Goal: Find specific page/section: Find specific page/section

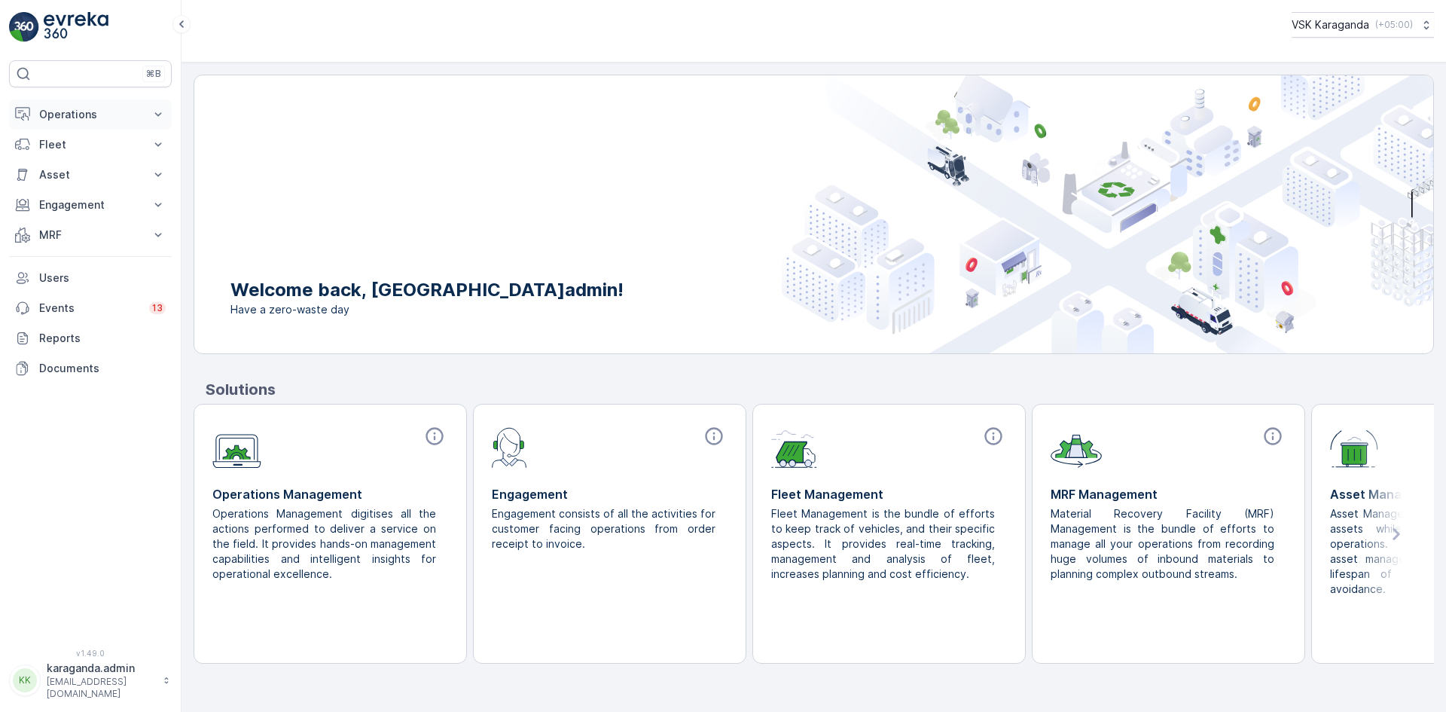
click at [76, 119] on p "Operations" at bounding box center [90, 114] width 102 height 15
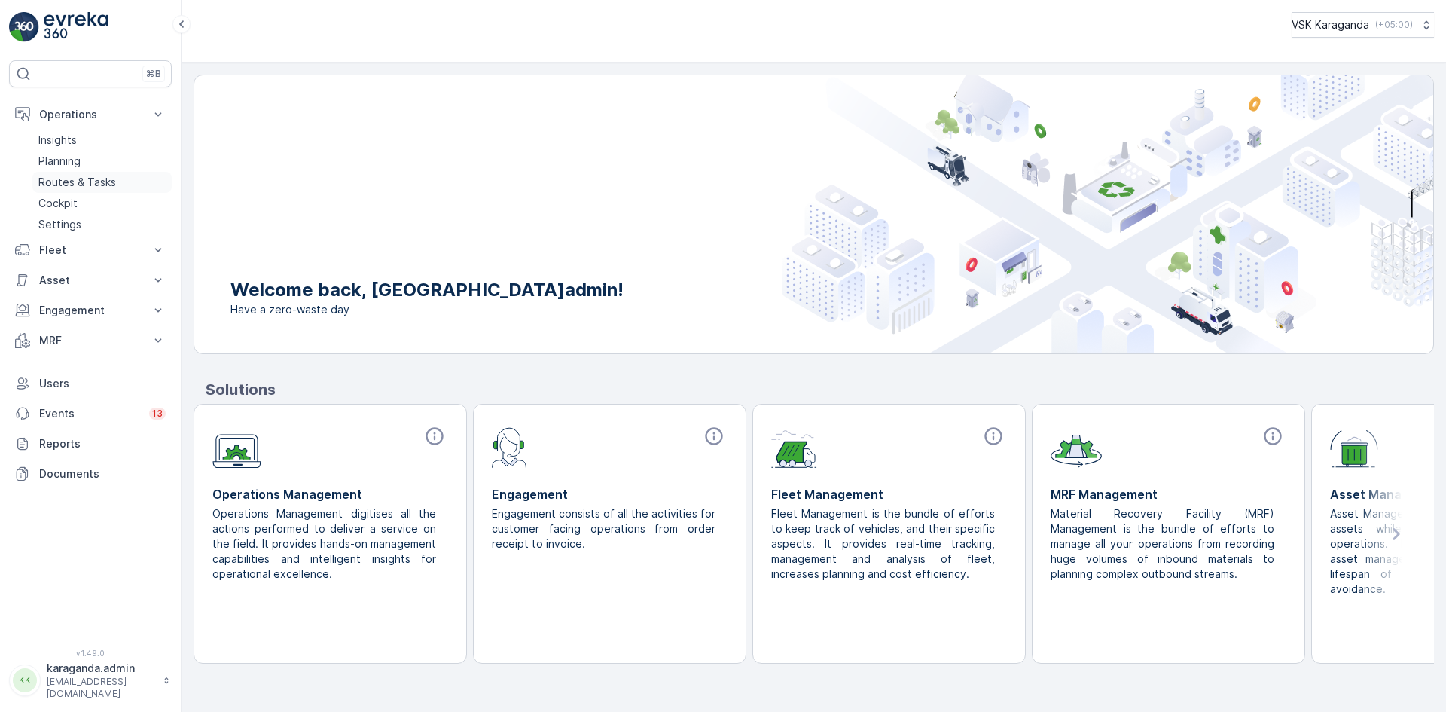
click at [93, 181] on p "Routes & Tasks" at bounding box center [77, 182] width 78 height 15
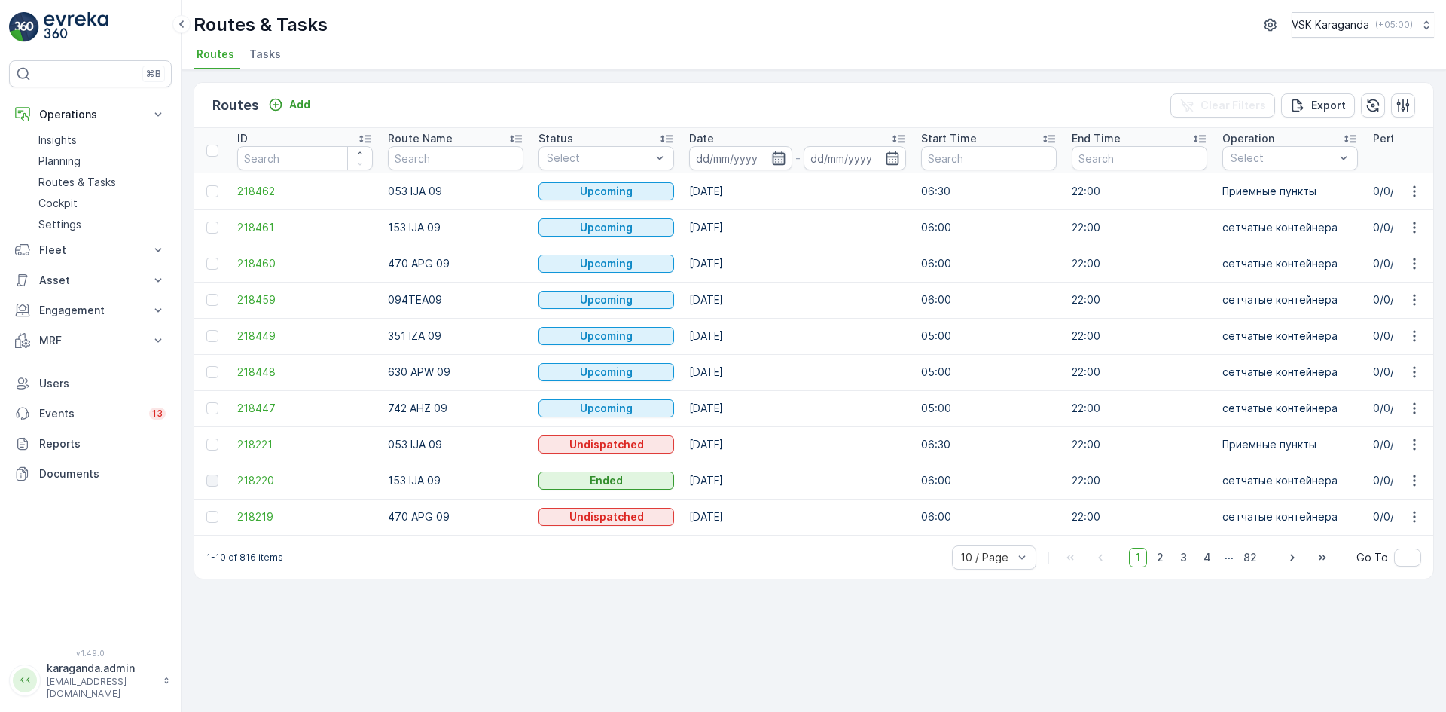
click at [785, 158] on icon "button" at bounding box center [778, 158] width 15 height 15
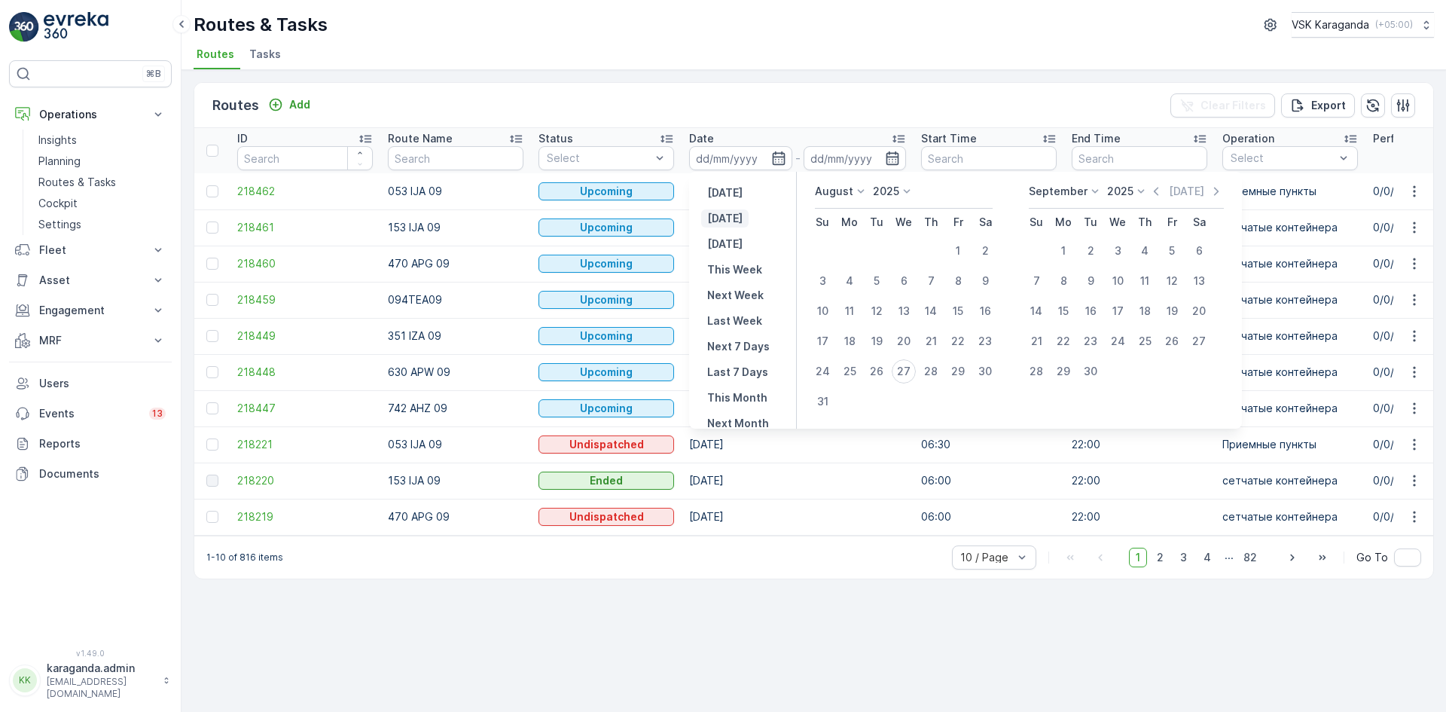
click at [736, 217] on p "[DATE]" at bounding box center [724, 218] width 35 height 15
type input "[DATE]"
